Goal: Task Accomplishment & Management: Use online tool/utility

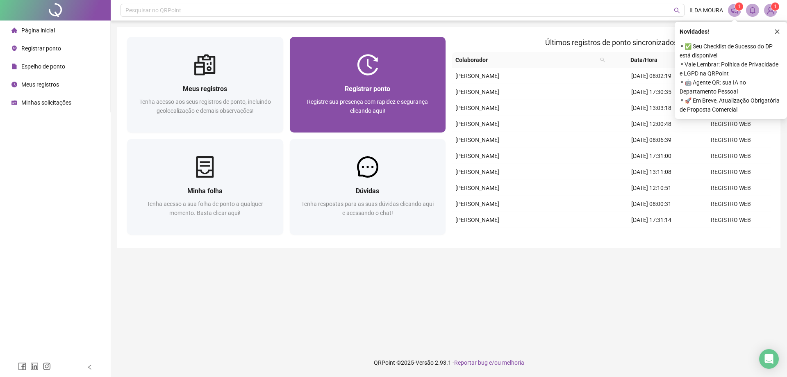
click at [395, 104] on span "Registre sua presença com rapidez e segurança clicando aqui!" at bounding box center [367, 106] width 121 height 16
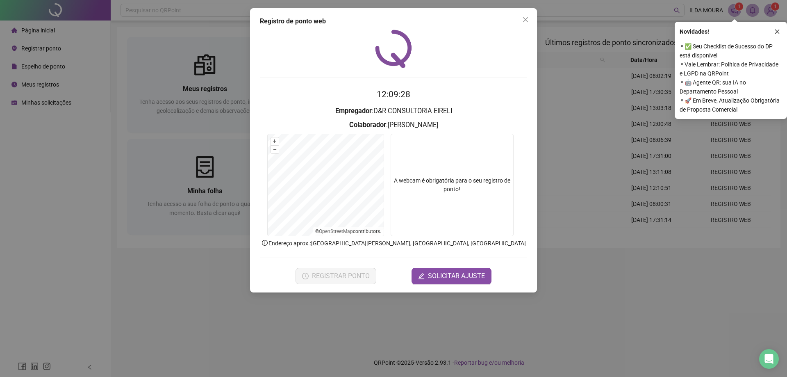
click at [525, 20] on icon "close" at bounding box center [525, 19] width 5 height 5
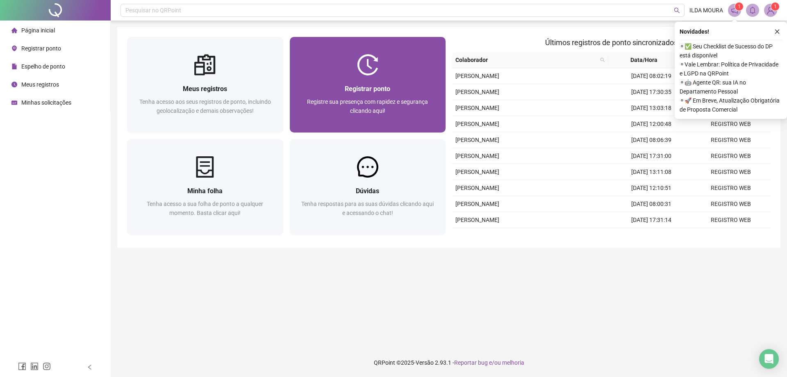
click at [415, 103] on span "Registre sua presença com rapidez e segurança clicando aqui!" at bounding box center [367, 106] width 121 height 16
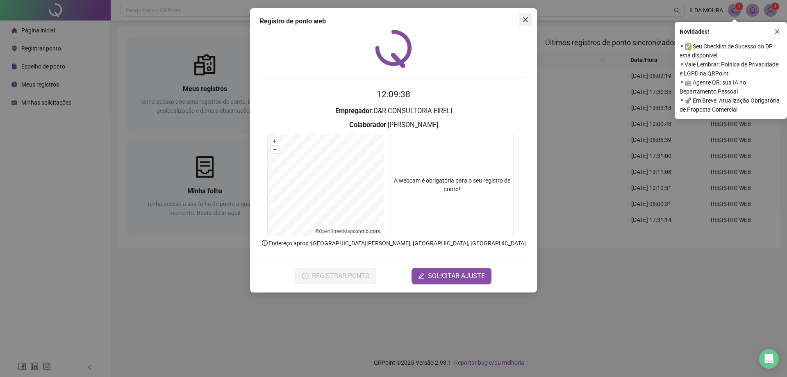
click at [526, 20] on icon "close" at bounding box center [525, 19] width 5 height 5
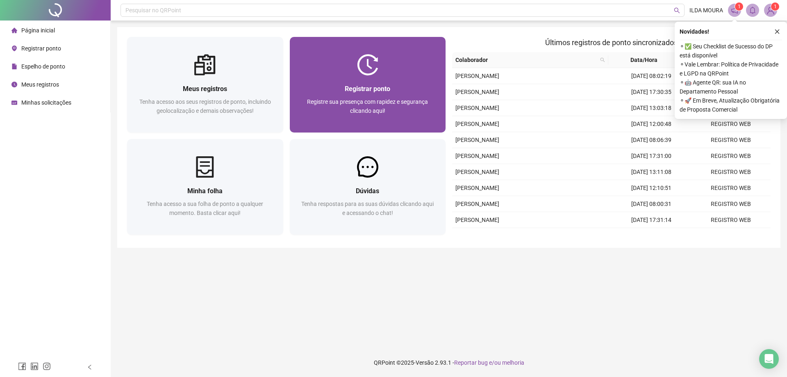
click at [391, 109] on div "Registre sua presença com rapidez e segurança clicando aqui!" at bounding box center [368, 110] width 136 height 27
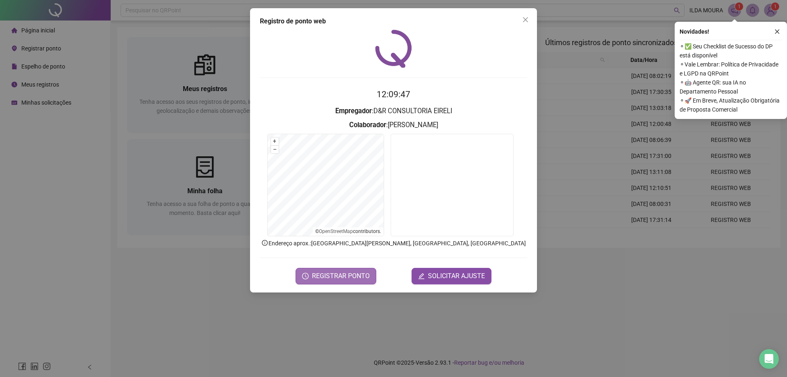
click at [342, 271] on span "REGISTRAR PONTO" at bounding box center [341, 276] width 58 height 10
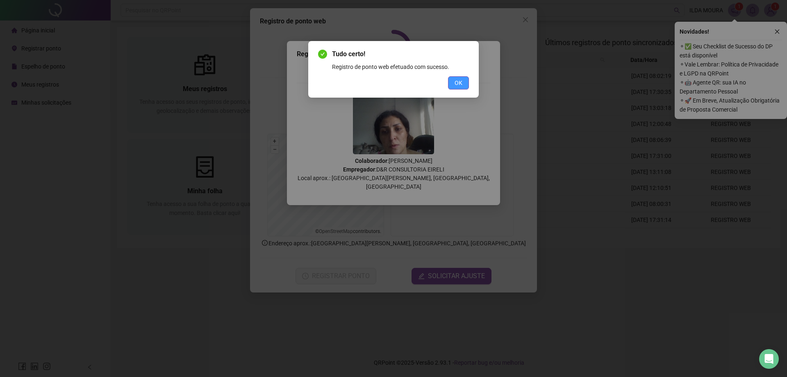
click at [456, 83] on span "OK" at bounding box center [459, 82] width 8 height 9
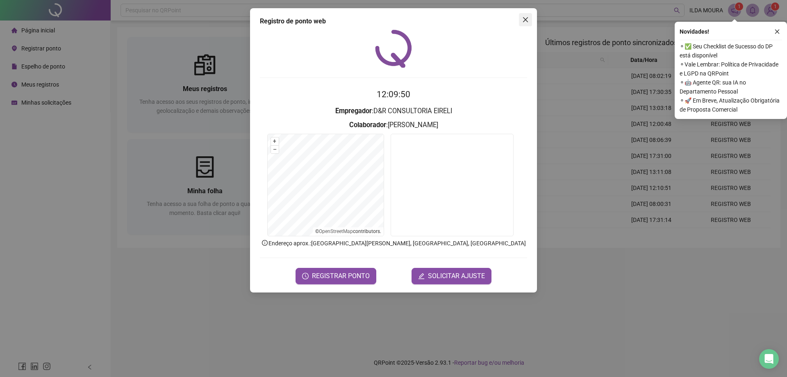
click at [526, 17] on icon "close" at bounding box center [525, 19] width 7 height 7
